Goal: Find specific page/section

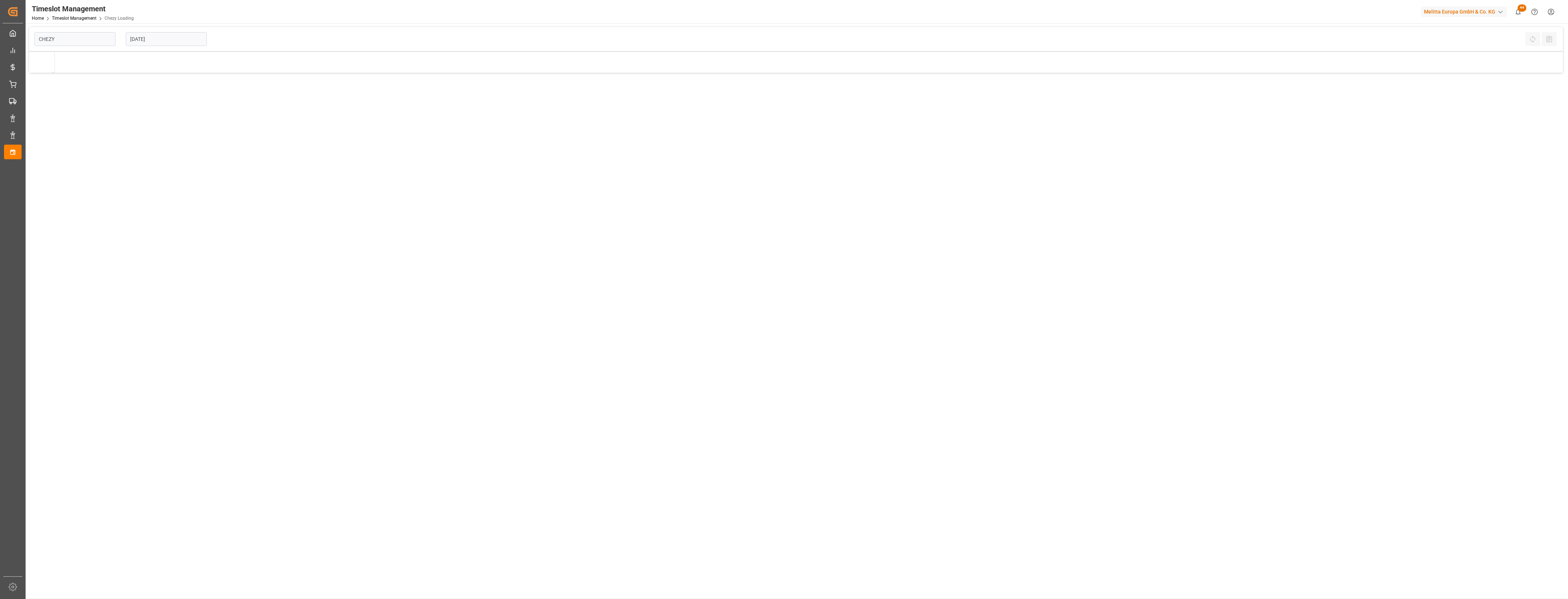
type input "Chezy Loading"
